Goal: Information Seeking & Learning: Learn about a topic

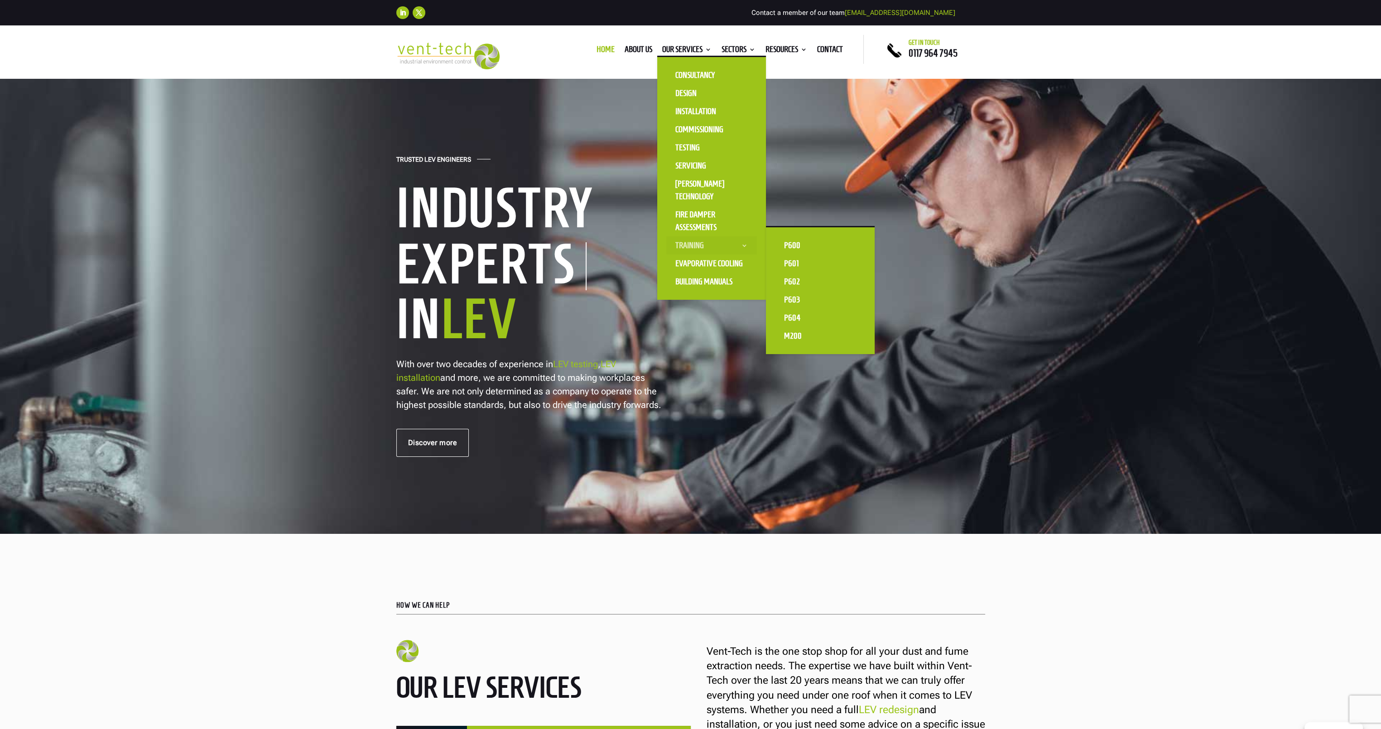
click at [689, 245] on link "Training" at bounding box center [711, 245] width 91 height 18
